Goal: Information Seeking & Learning: Learn about a topic

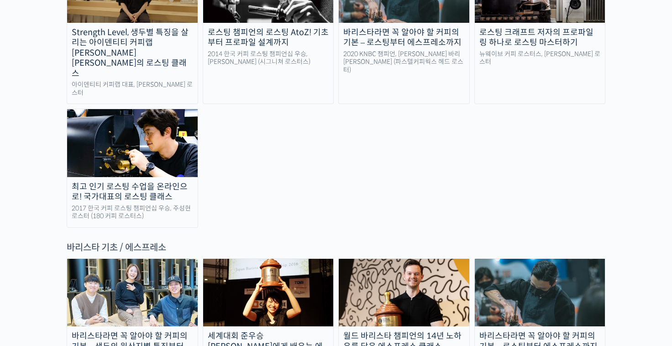
scroll to position [1026, 0]
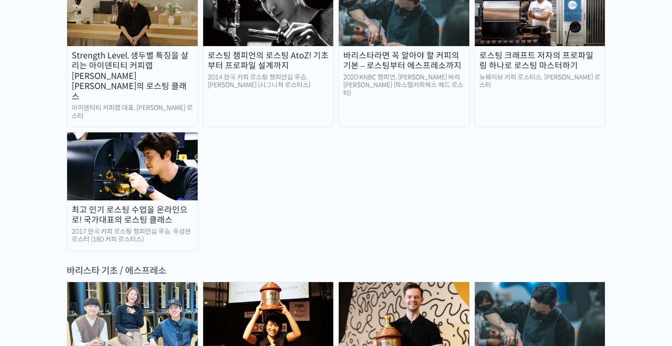
drag, startPoint x: 262, startPoint y: 157, endPoint x: 298, endPoint y: 61, distance: 103.1
drag, startPoint x: 300, startPoint y: 48, endPoint x: 314, endPoint y: 162, distance: 115.4
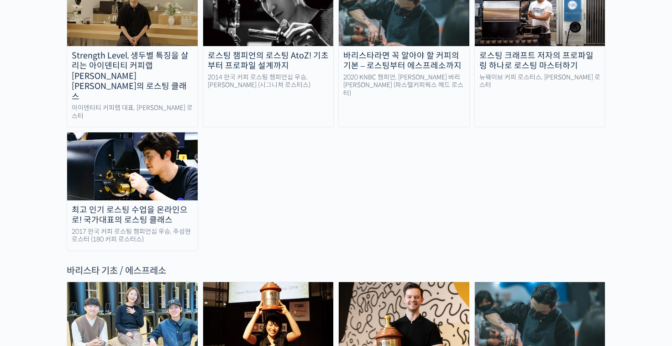
drag, startPoint x: 319, startPoint y: 233, endPoint x: 250, endPoint y: 18, distance: 225.6
drag, startPoint x: 285, startPoint y: 33, endPoint x: 273, endPoint y: 189, distance: 156.1
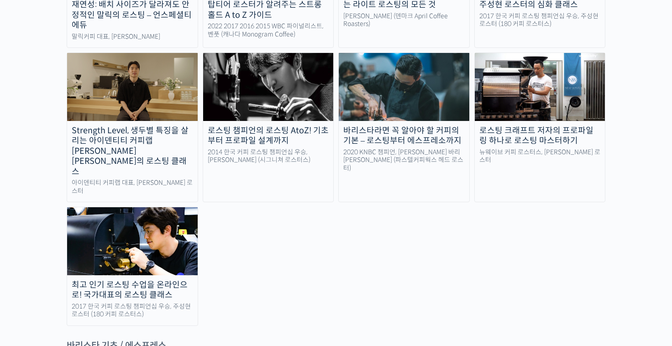
scroll to position [845, 0]
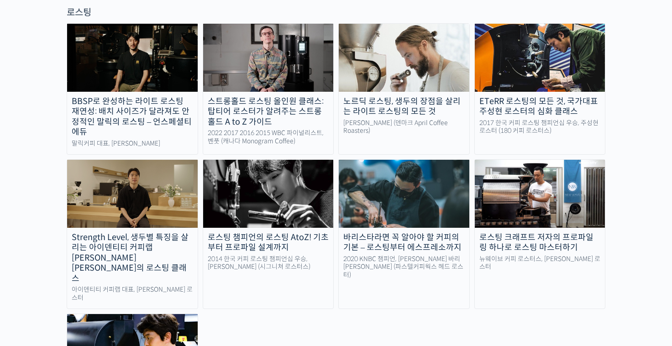
drag, startPoint x: 290, startPoint y: 201, endPoint x: 274, endPoint y: 42, distance: 159.2
drag, startPoint x: 301, startPoint y: 113, endPoint x: 293, endPoint y: 212, distance: 99.8
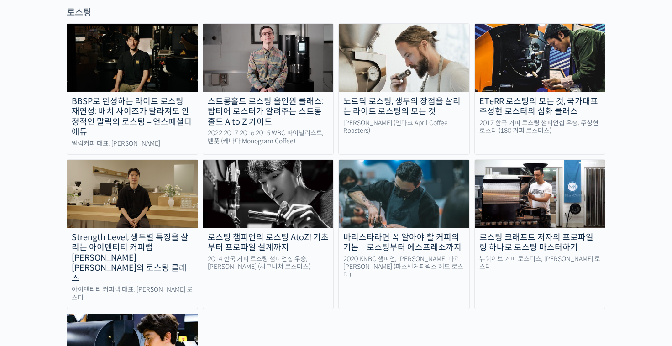
drag, startPoint x: 304, startPoint y: 198, endPoint x: 266, endPoint y: 57, distance: 146.3
drag, startPoint x: 301, startPoint y: 162, endPoint x: 309, endPoint y: 156, distance: 10.1
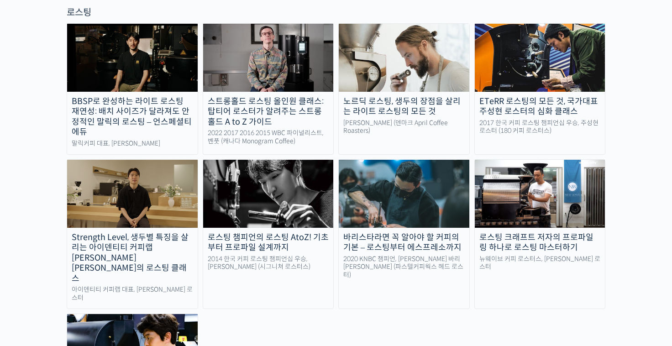
drag, startPoint x: 322, startPoint y: 162, endPoint x: 281, endPoint y: 37, distance: 132.2
drag, startPoint x: 468, startPoint y: 202, endPoint x: 257, endPoint y: 49, distance: 260.4
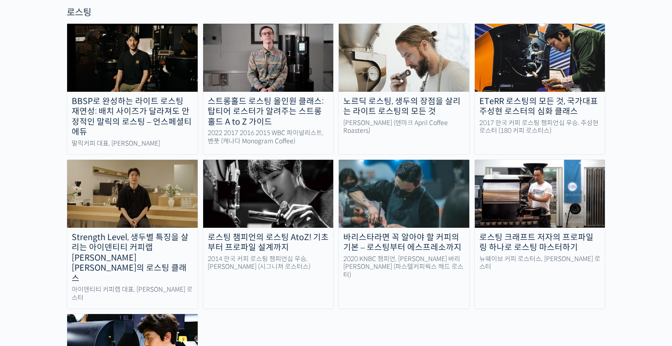
drag, startPoint x: 348, startPoint y: 51, endPoint x: 191, endPoint y: 216, distance: 227.9
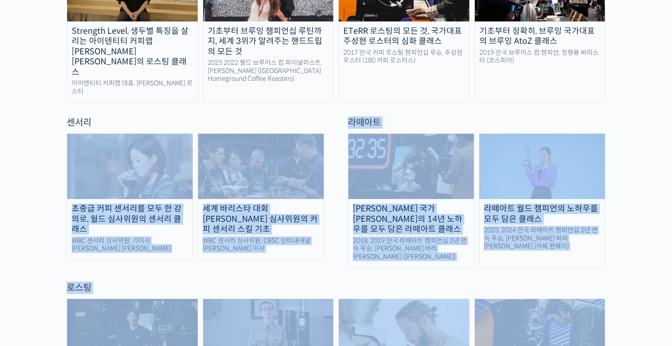
scroll to position [571, 0]
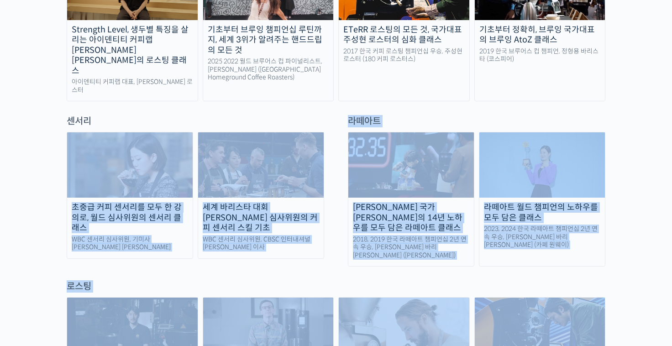
drag, startPoint x: 122, startPoint y: 126, endPoint x: 195, endPoint y: 298, distance: 186.9
